Goal: Find contact information: Find contact information

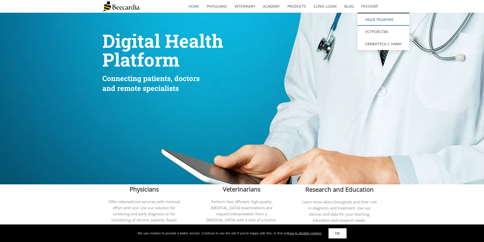
click at [365, 19] on link "наше решение" at bounding box center [384, 19] width 52 height 12
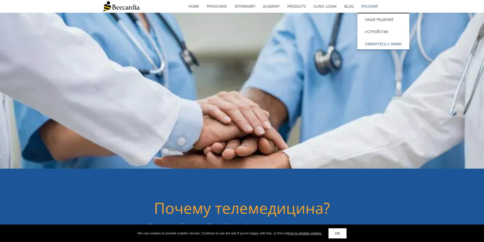
click at [370, 45] on link "Свяжитесь с нами" at bounding box center [384, 44] width 52 height 12
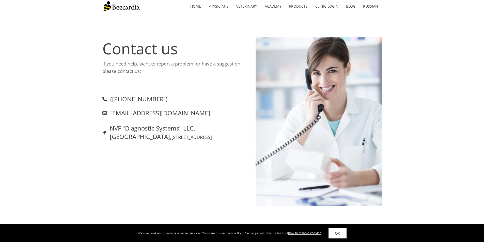
click at [322, 21] on div "Contact us If you need help, want to report a problem, or have a suggestion, pl…" at bounding box center [242, 122] width 484 height 219
click at [322, 8] on font "Clinic Login" at bounding box center [327, 6] width 23 height 5
